Goal: Transaction & Acquisition: Purchase product/service

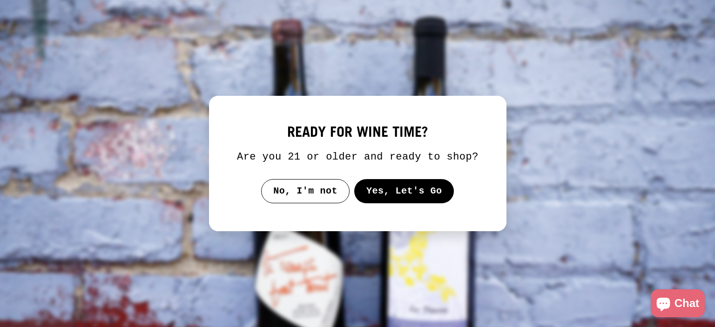
click at [414, 190] on button "Yes, Let's Go" at bounding box center [404, 191] width 100 height 24
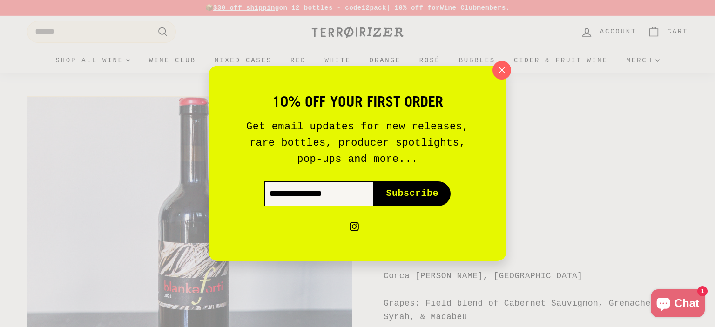
click at [312, 191] on input "Enter your email" at bounding box center [318, 194] width 109 height 24
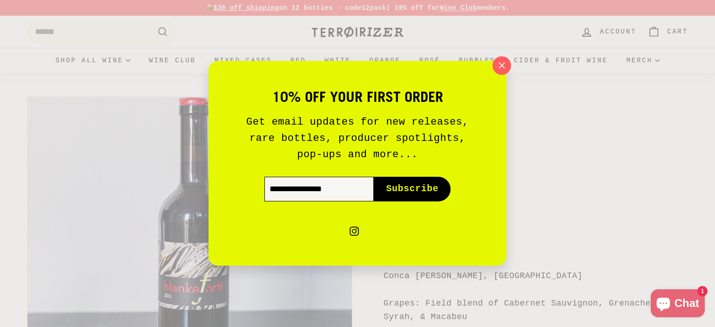
click at [318, 194] on input "Enter your email" at bounding box center [318, 189] width 109 height 24
type input "**********"
click at [414, 191] on span "Subscribe" at bounding box center [412, 189] width 53 height 13
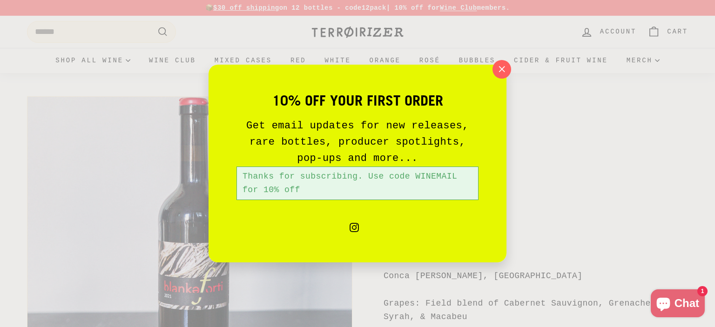
click at [507, 71] on icon "button" at bounding box center [501, 69] width 13 height 13
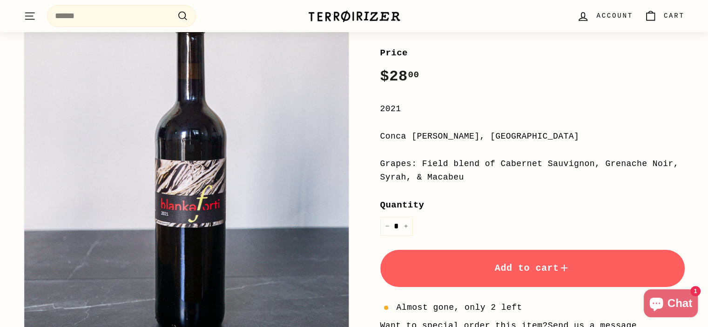
scroll to position [186, 0]
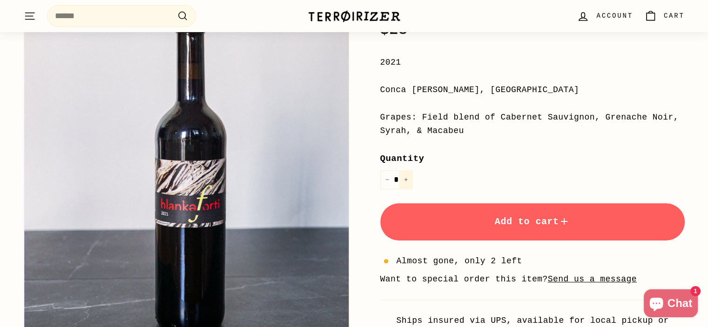
click at [408, 181] on button "+" at bounding box center [406, 179] width 14 height 19
click at [517, 219] on span "Add to cart" at bounding box center [532, 222] width 75 height 11
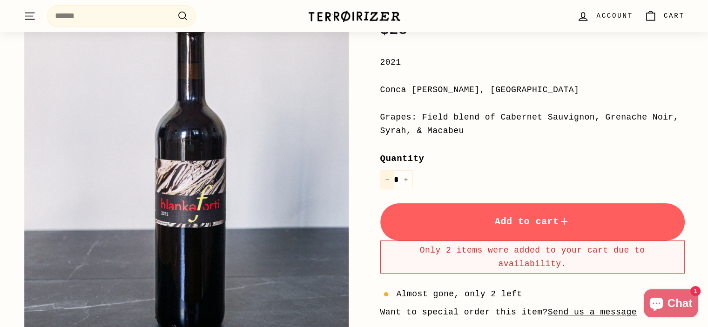
click at [386, 181] on icon "Reduce item quantity by one" at bounding box center [387, 179] width 5 height 5
click at [528, 217] on span "Add to cart" at bounding box center [532, 222] width 75 height 11
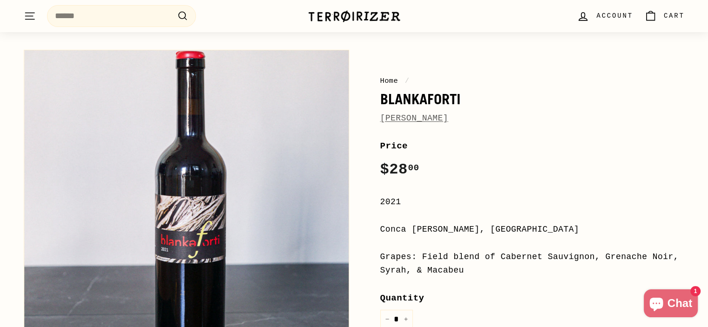
scroll to position [0, 0]
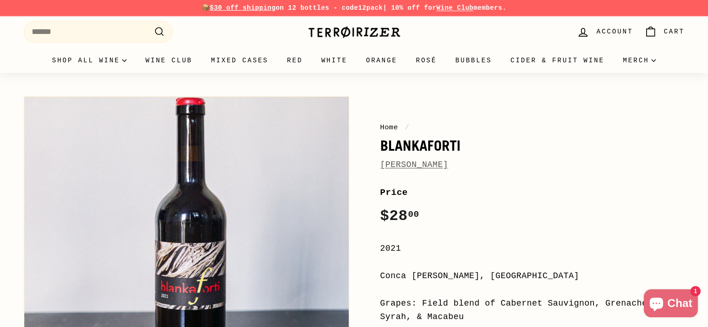
click at [671, 31] on span "Cart" at bounding box center [674, 32] width 21 height 10
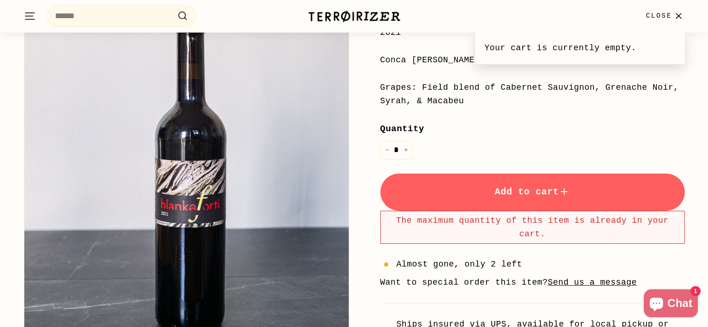
scroll to position [233, 0]
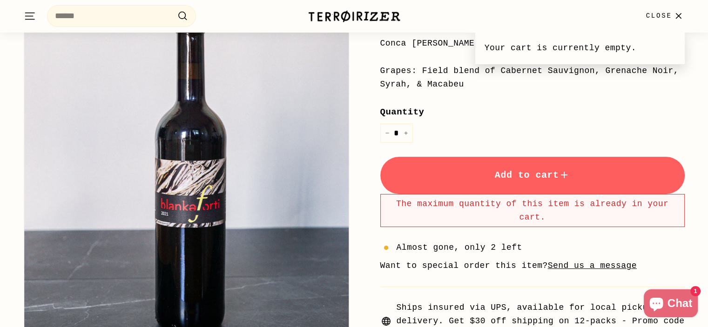
click at [538, 173] on span "Add to cart" at bounding box center [532, 175] width 75 height 11
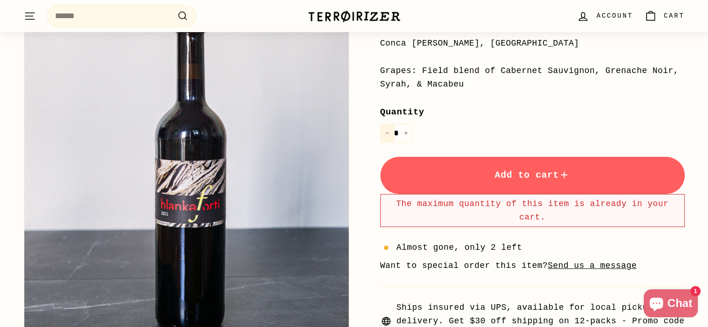
click at [387, 135] on icon "Reduce item quantity by one" at bounding box center [387, 133] width 5 height 5
type input "*"
click at [534, 182] on button "Add to cart" at bounding box center [532, 175] width 305 height 37
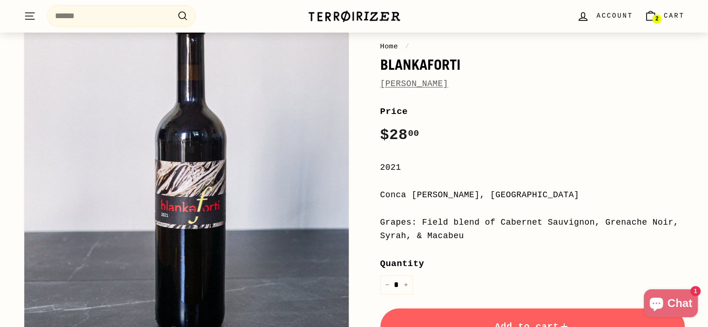
scroll to position [140, 0]
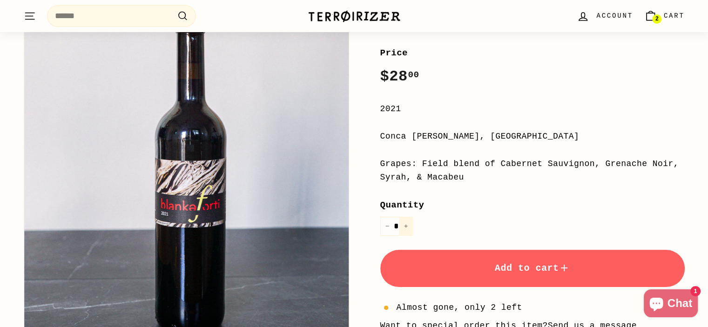
click at [406, 225] on icon "Increase item quantity by one" at bounding box center [406, 226] width 5 height 5
type input "*"
click at [564, 267] on icon "submit" at bounding box center [564, 268] width 7 height 7
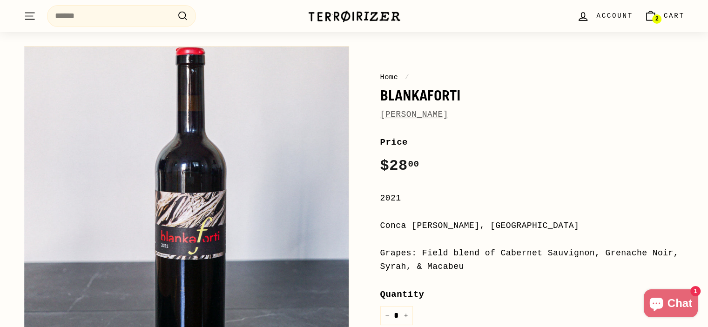
scroll to position [47, 0]
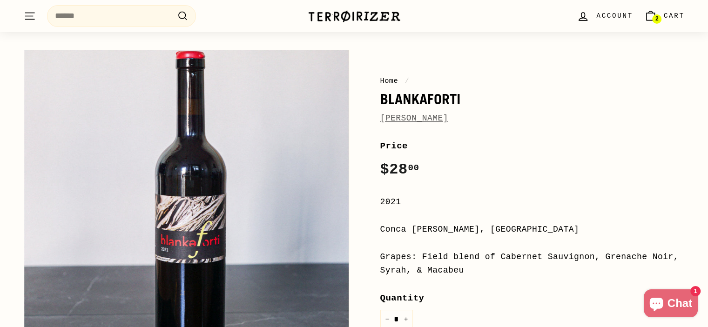
click at [658, 16] on span "2" at bounding box center [656, 19] width 3 height 6
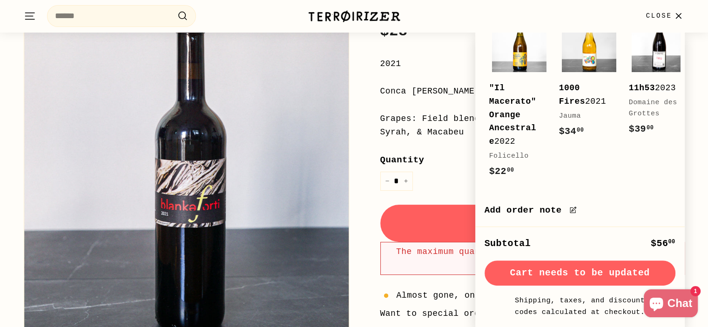
scroll to position [186, 0]
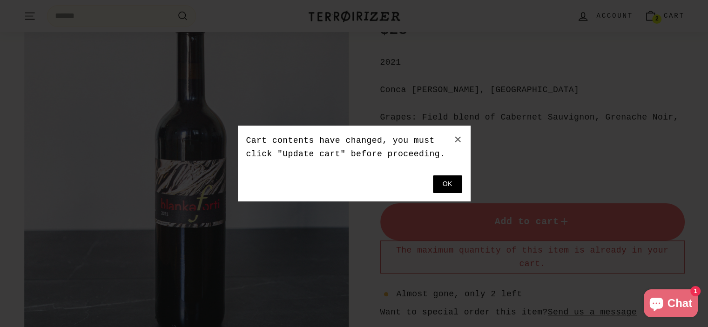
click at [451, 180] on button at bounding box center [447, 185] width 29 height 18
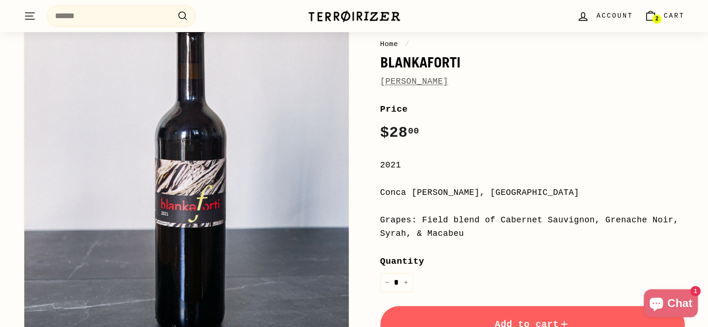
scroll to position [47, 0]
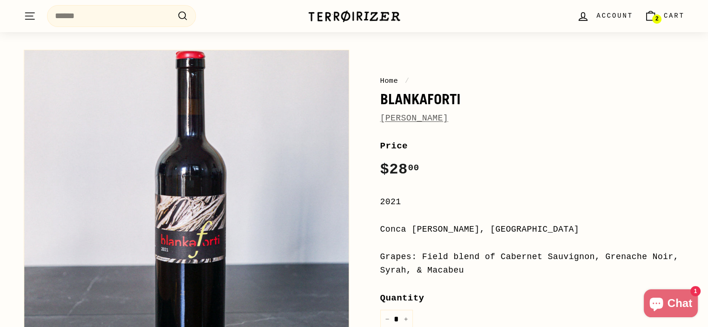
click at [656, 18] on span "2" at bounding box center [656, 19] width 3 height 6
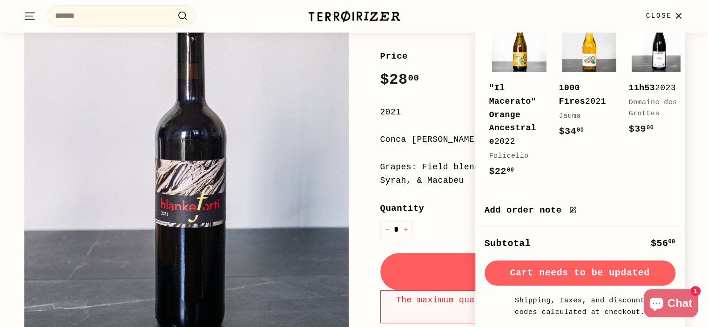
scroll to position [140, 0]
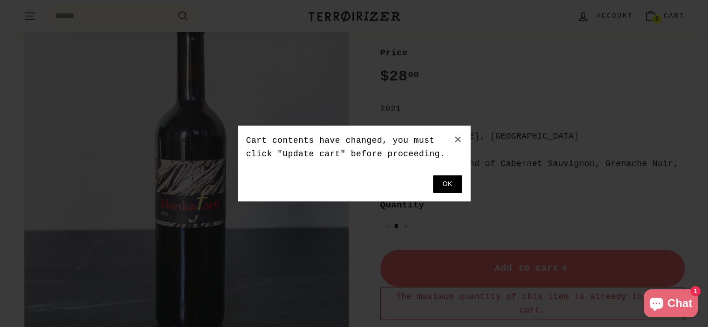
click at [457, 190] on button at bounding box center [447, 185] width 29 height 18
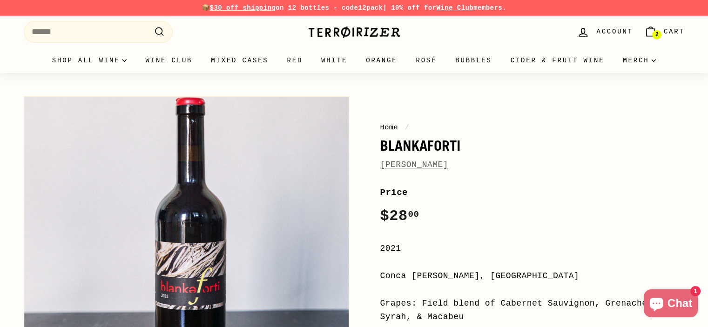
click at [658, 34] on span "2" at bounding box center [656, 35] width 3 height 6
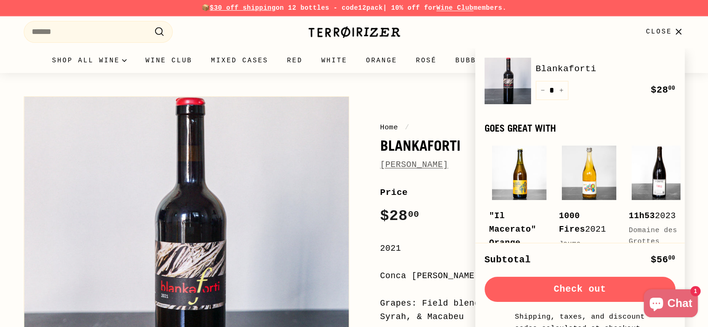
click at [579, 289] on button "Check out" at bounding box center [580, 289] width 191 height 25
